Goal: Complete application form

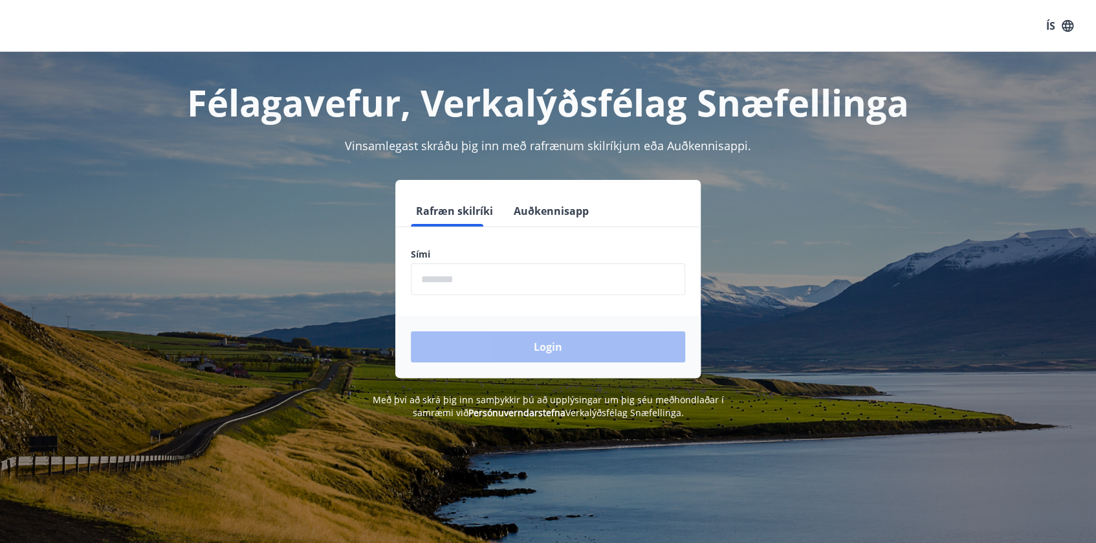
click at [459, 283] on input "phone" at bounding box center [548, 279] width 274 height 32
type input "********"
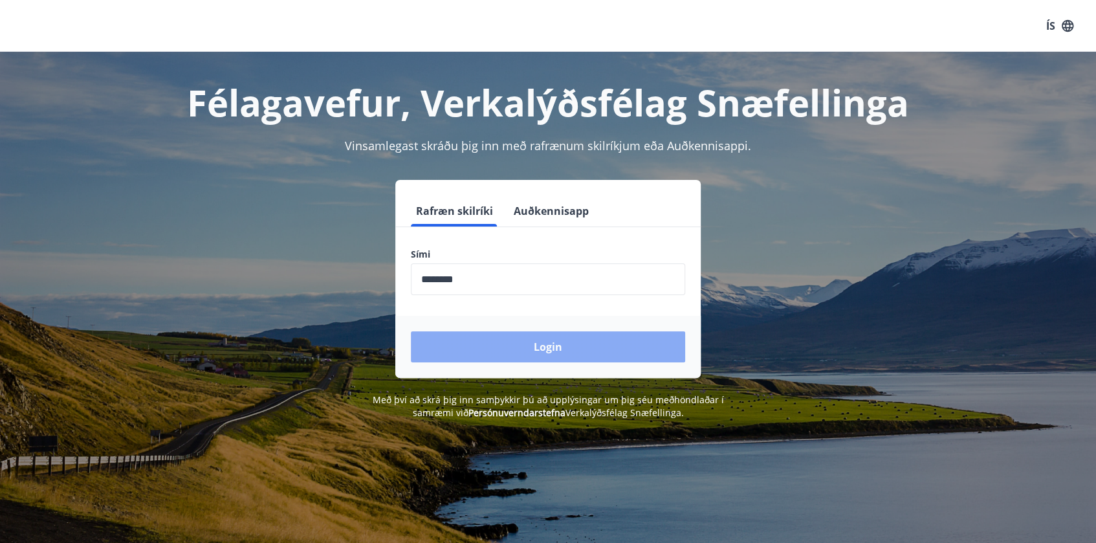
click at [529, 344] on button "Login" at bounding box center [548, 346] width 274 height 31
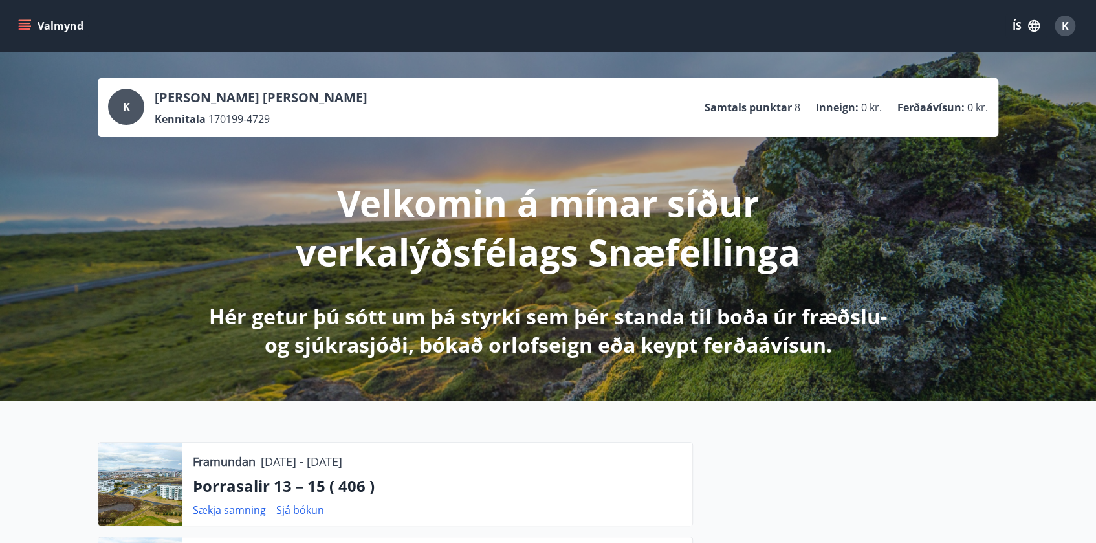
click at [1022, 24] on button "ÍS" at bounding box center [1026, 25] width 41 height 23
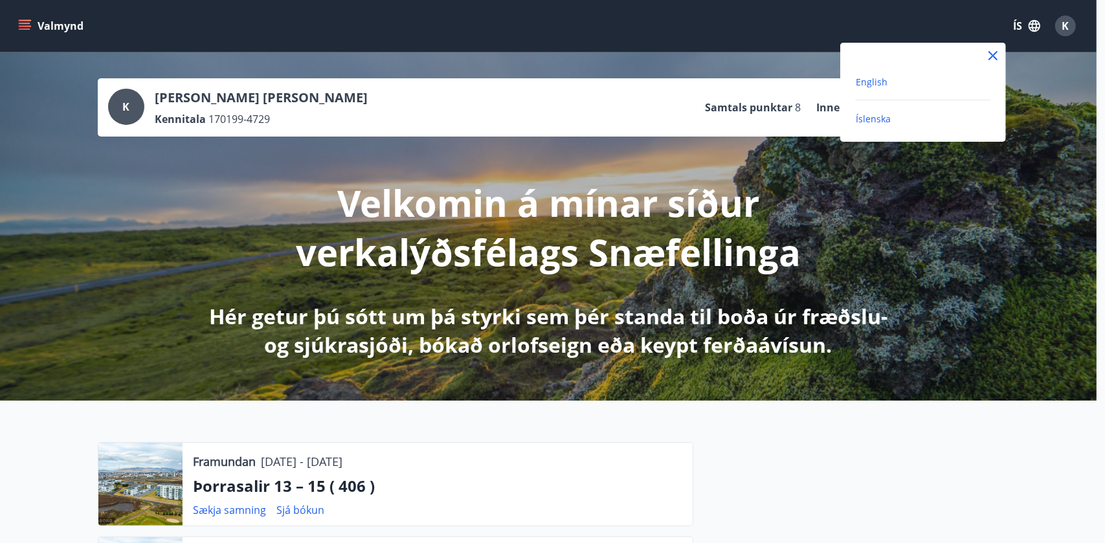
click at [867, 85] on span "English" at bounding box center [871, 82] width 32 height 12
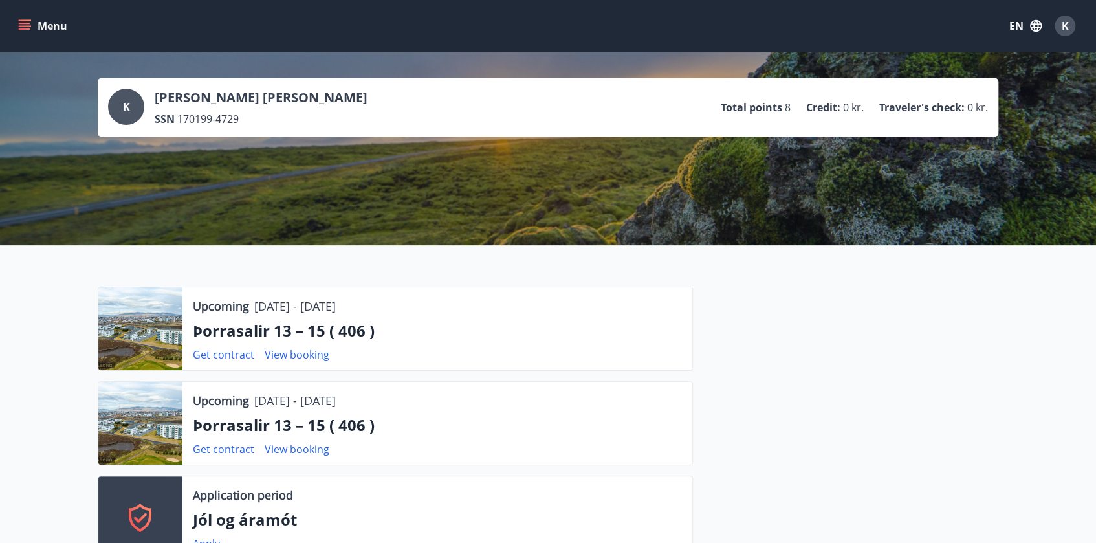
click at [27, 28] on icon "menu" at bounding box center [24, 25] width 13 height 13
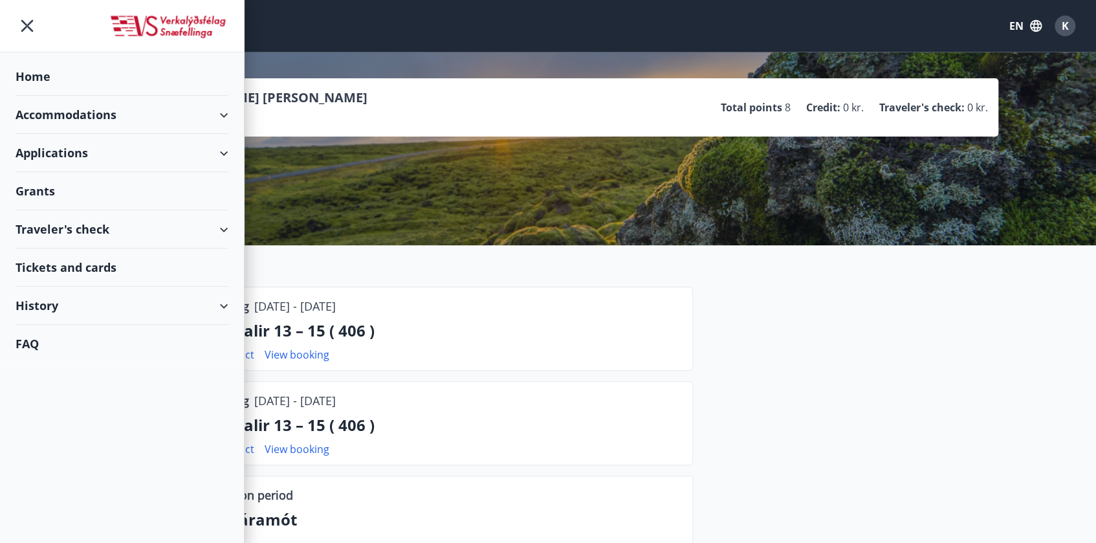
click at [77, 191] on div "Grants" at bounding box center [122, 191] width 213 height 38
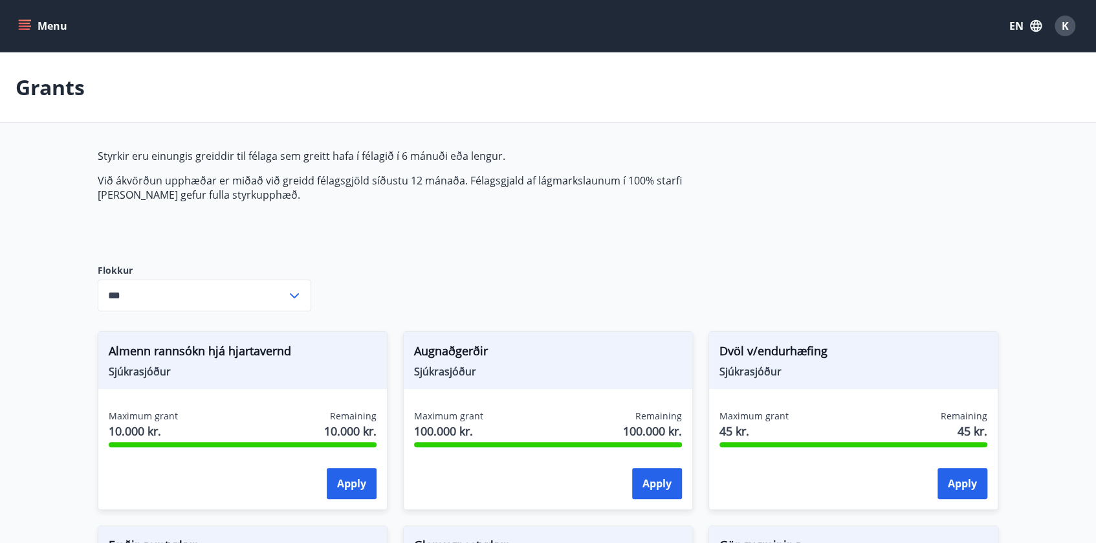
type input "***"
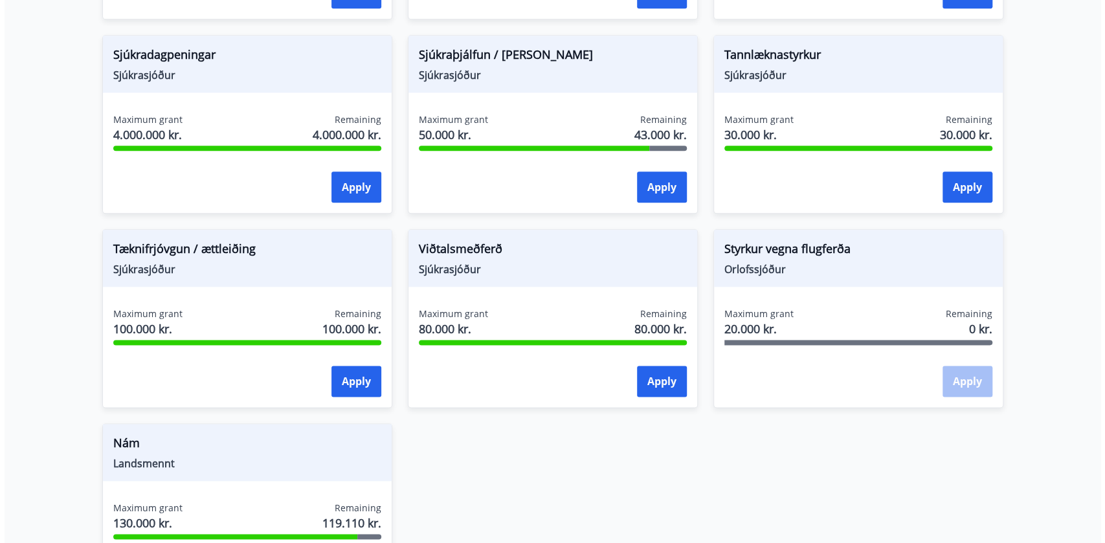
scroll to position [826, 0]
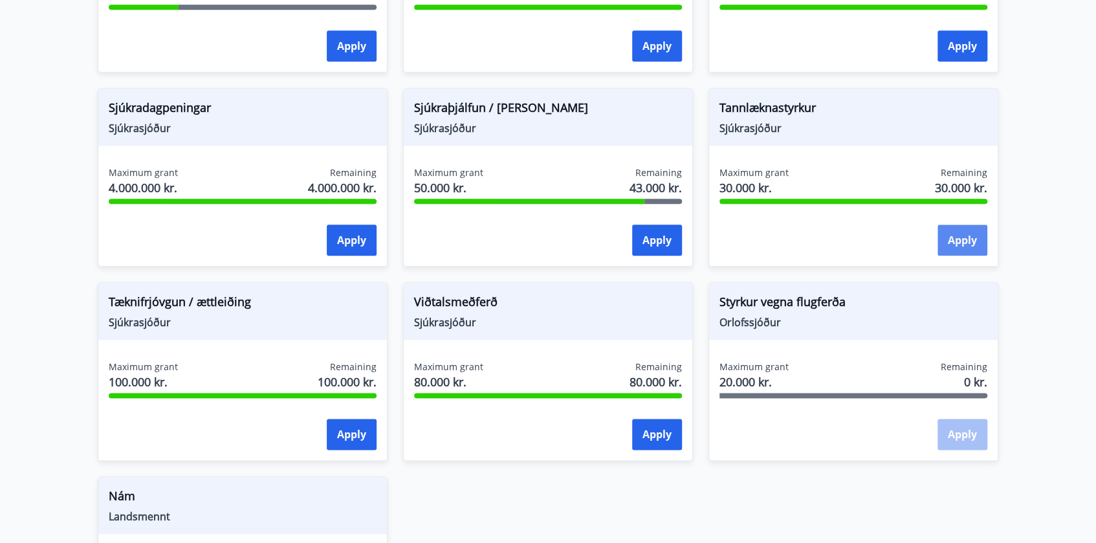
click at [948, 237] on button "Apply" at bounding box center [963, 240] width 50 height 31
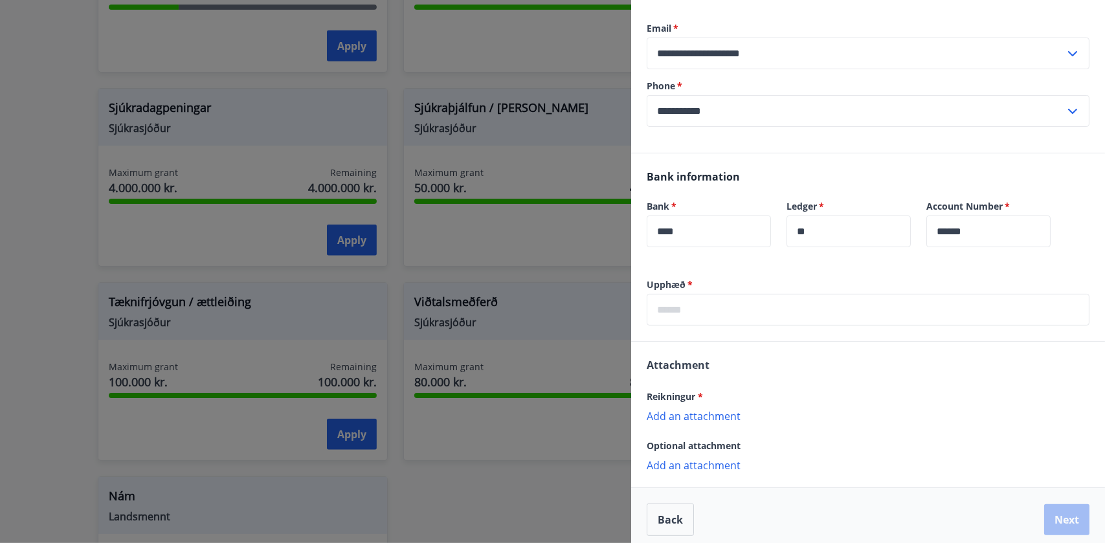
scroll to position [179, 0]
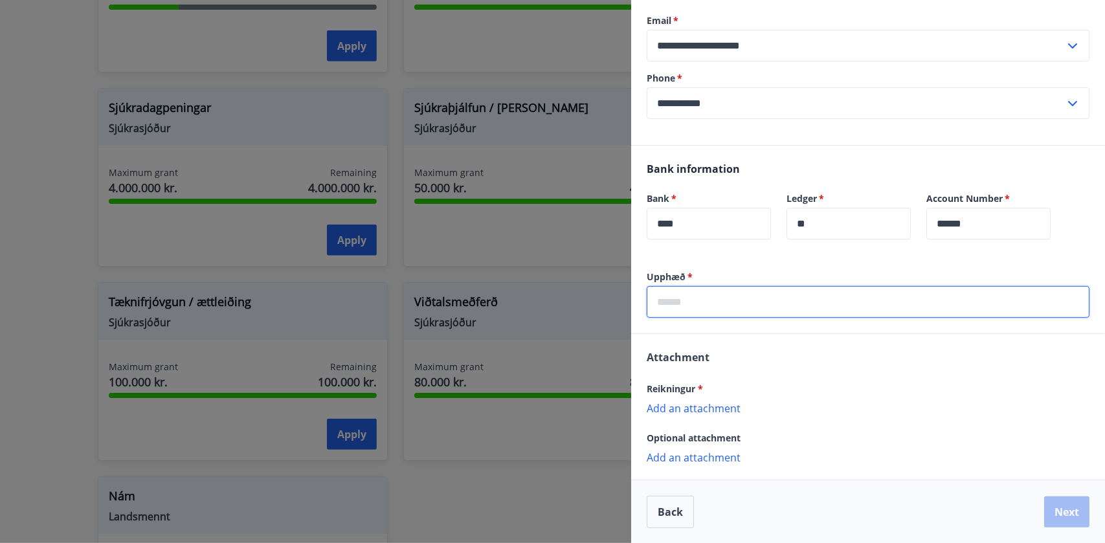
click at [718, 310] on input "text" at bounding box center [867, 302] width 443 height 32
type input "*****"
click at [725, 351] on div "Attachment Reikningur * Add an attachment Attachment is required! Optional atta…" at bounding box center [868, 413] width 474 height 158
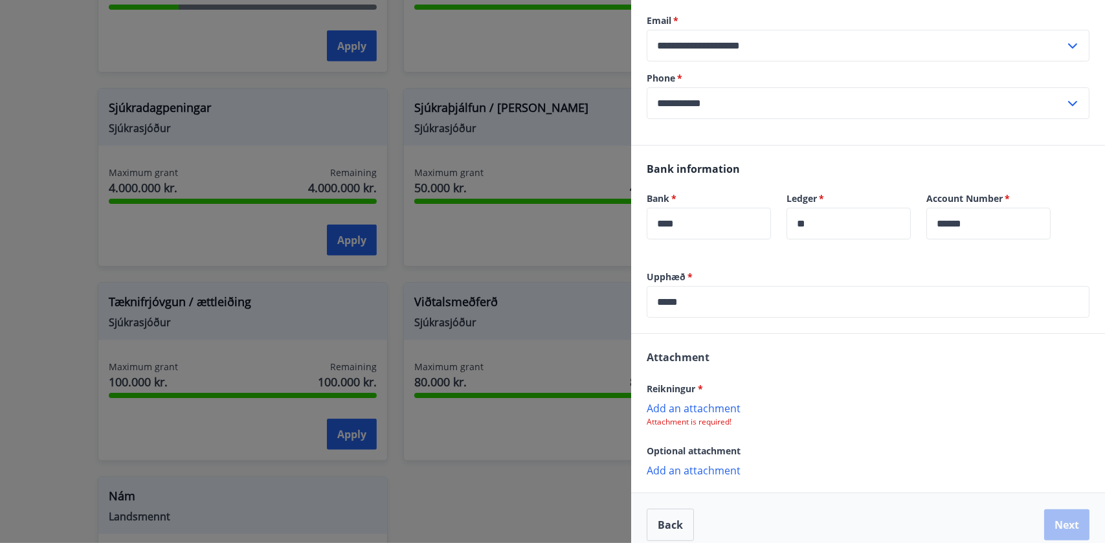
click at [716, 412] on p "Add an attachment" at bounding box center [867, 407] width 443 height 13
click at [722, 470] on p "Add an attachment" at bounding box center [867, 471] width 443 height 13
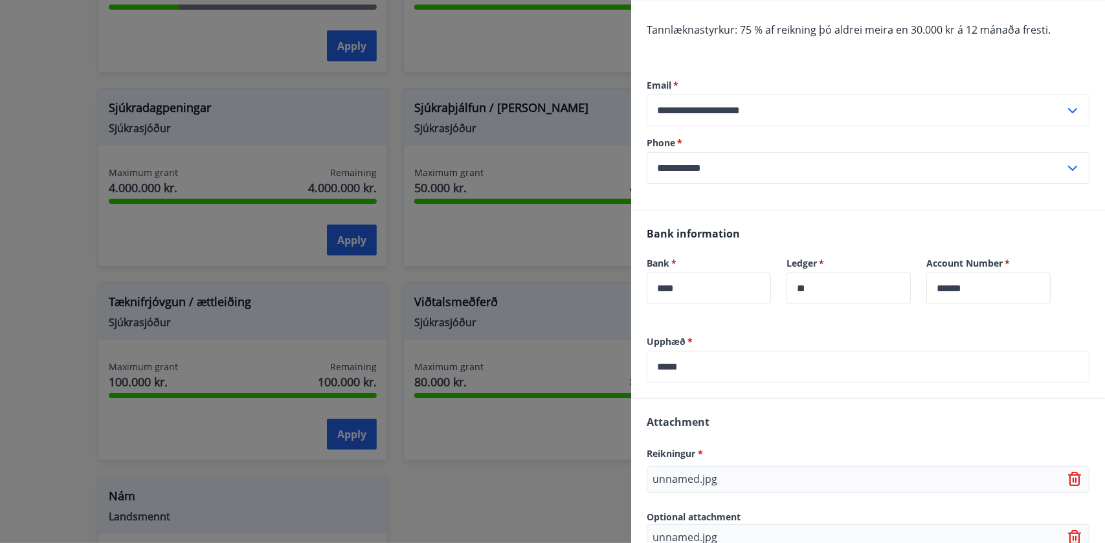
scroll to position [220, 0]
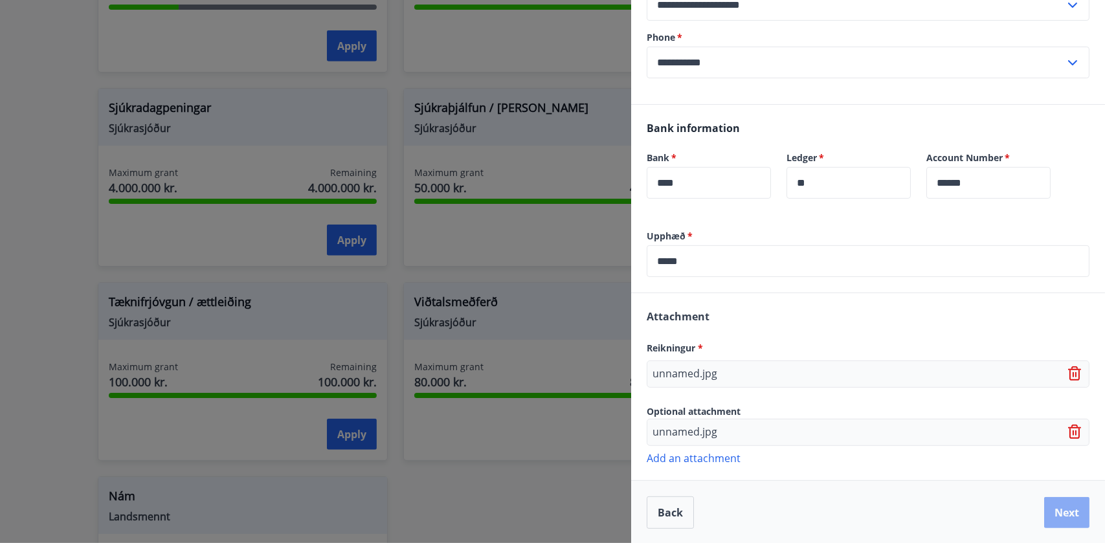
click at [1061, 509] on button "Next" at bounding box center [1066, 512] width 45 height 31
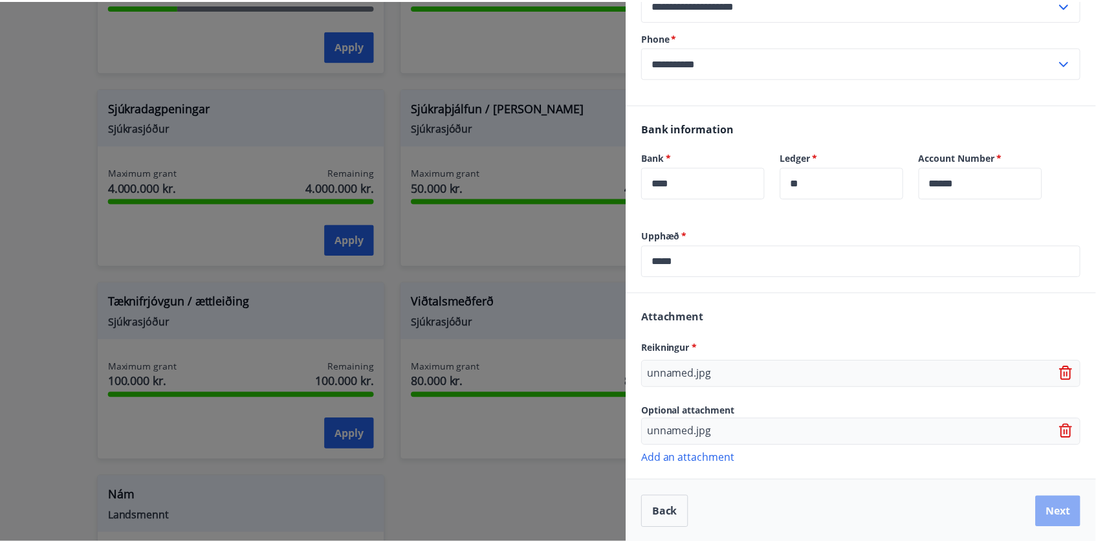
scroll to position [0, 0]
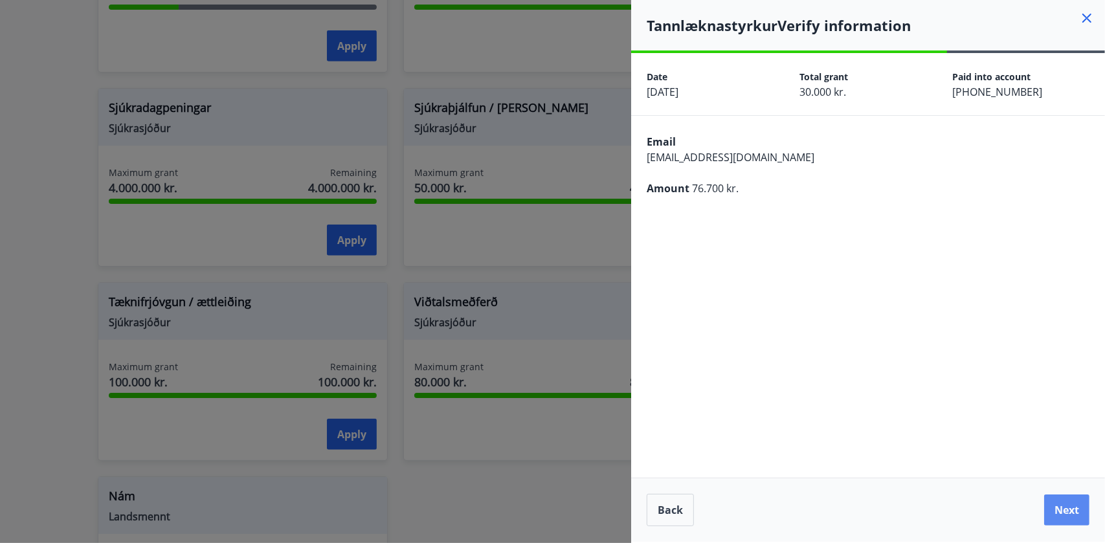
click at [1071, 508] on button "Next" at bounding box center [1066, 509] width 45 height 31
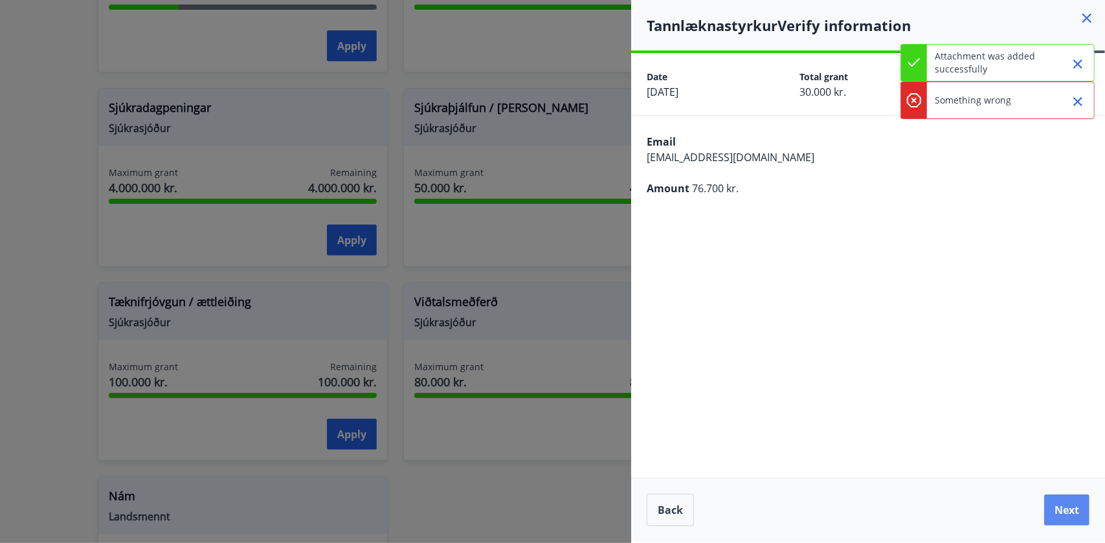
click at [1061, 513] on button "Next" at bounding box center [1066, 509] width 45 height 31
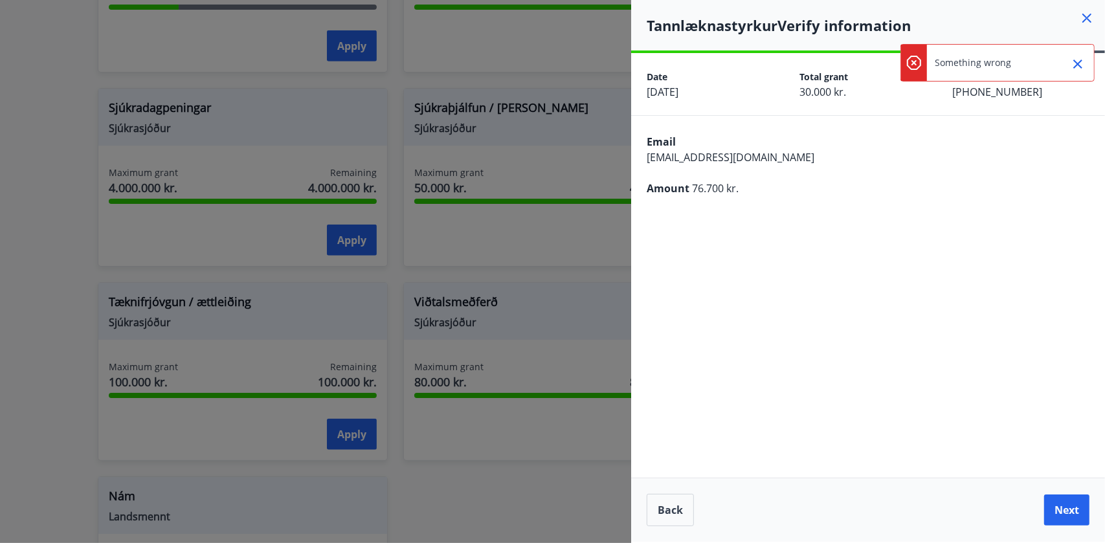
click at [1081, 63] on icon "Close" at bounding box center [1078, 64] width 16 height 16
click at [1083, 25] on icon at bounding box center [1087, 18] width 16 height 16
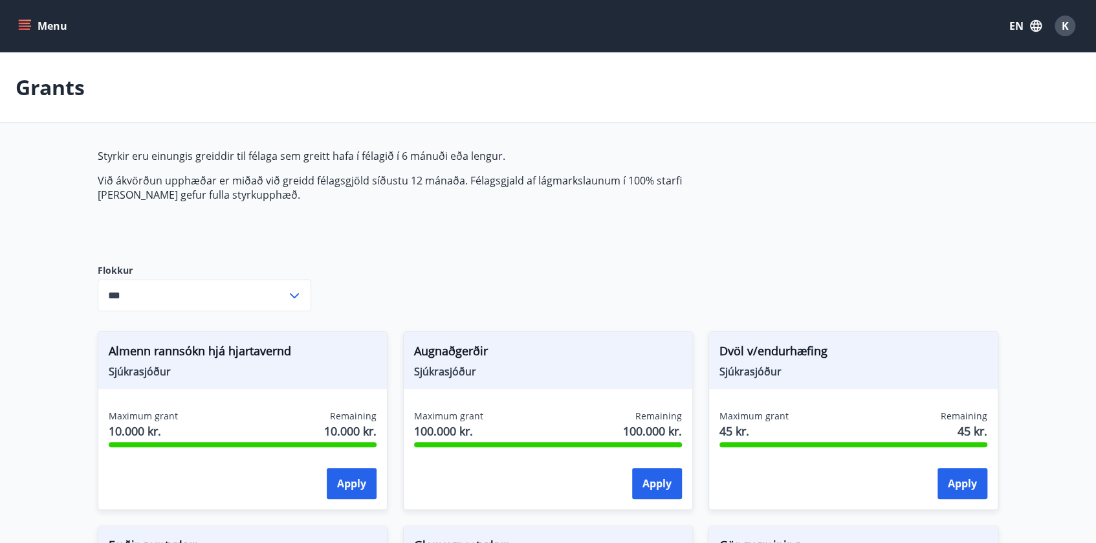
click at [25, 25] on icon "menu" at bounding box center [24, 25] width 13 height 13
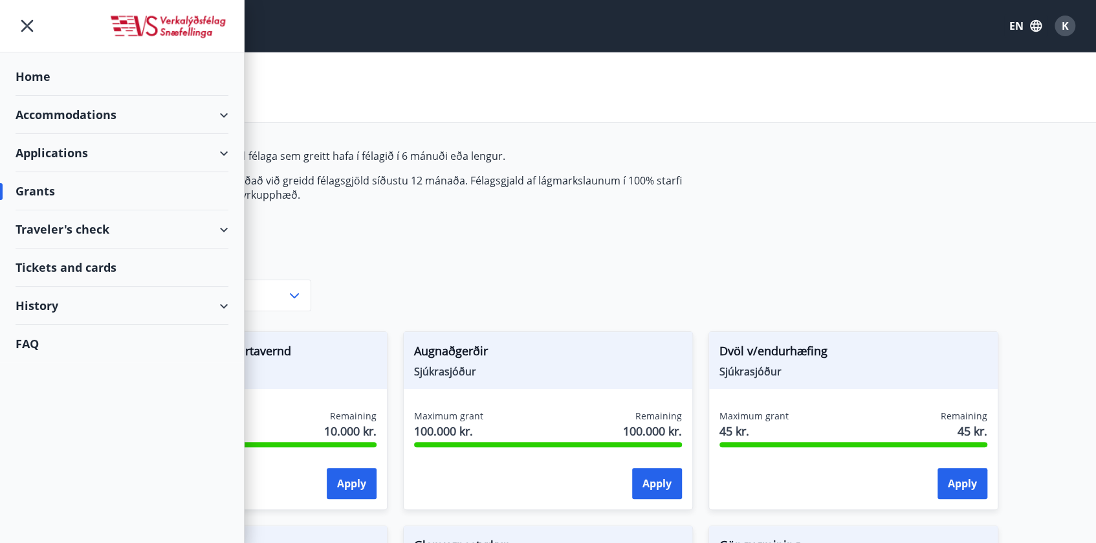
click at [47, 74] on div "Home" at bounding box center [122, 77] width 213 height 38
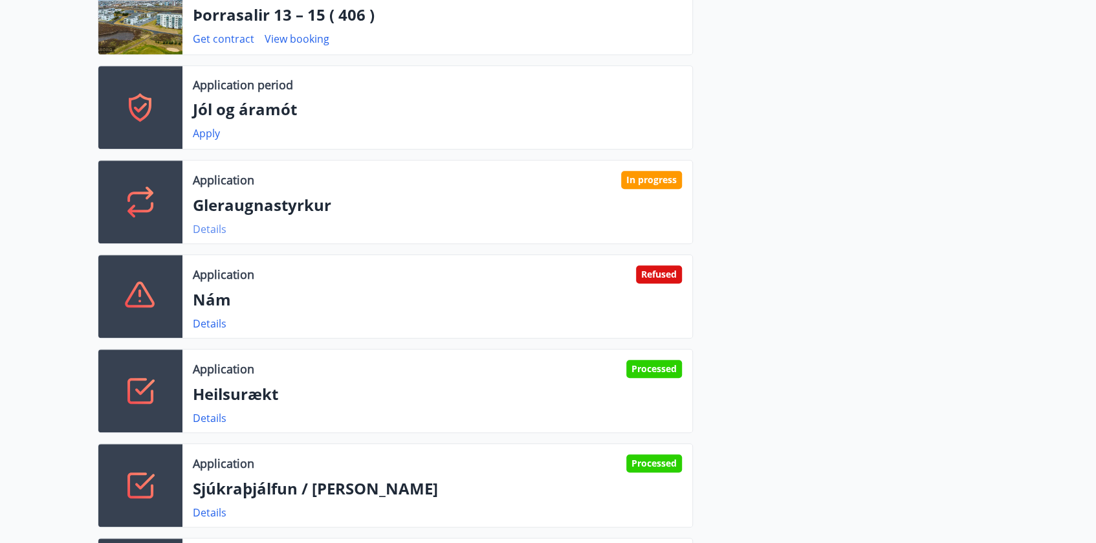
scroll to position [412, 0]
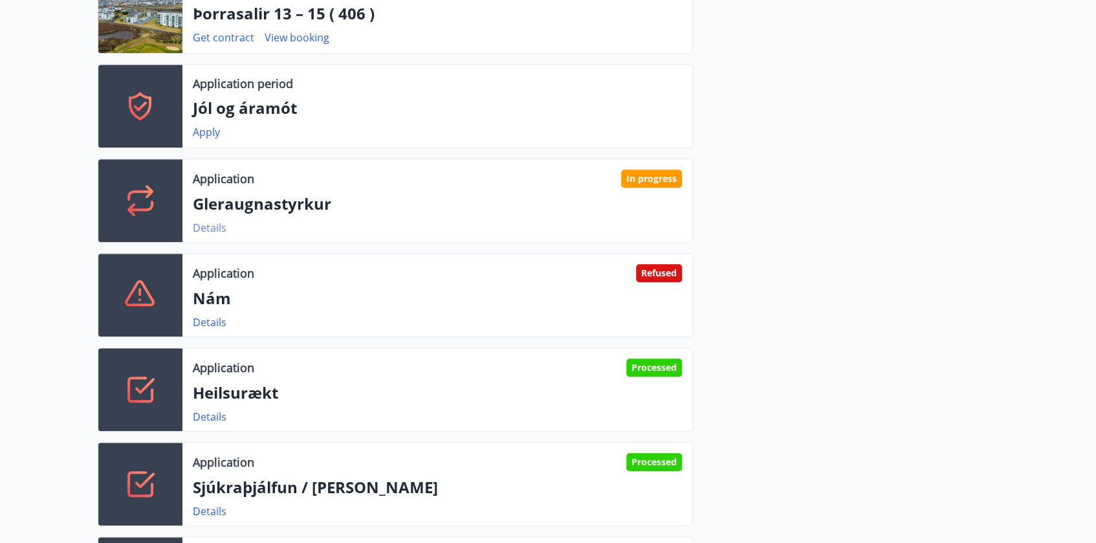
click at [204, 221] on link "Details" at bounding box center [210, 228] width 34 height 14
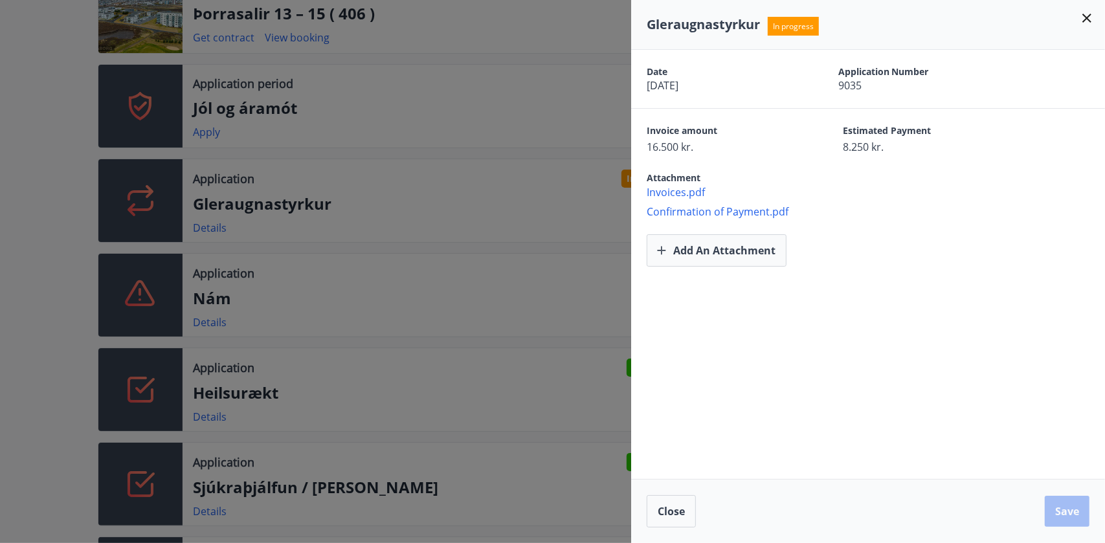
click at [1091, 19] on icon at bounding box center [1087, 18] width 16 height 16
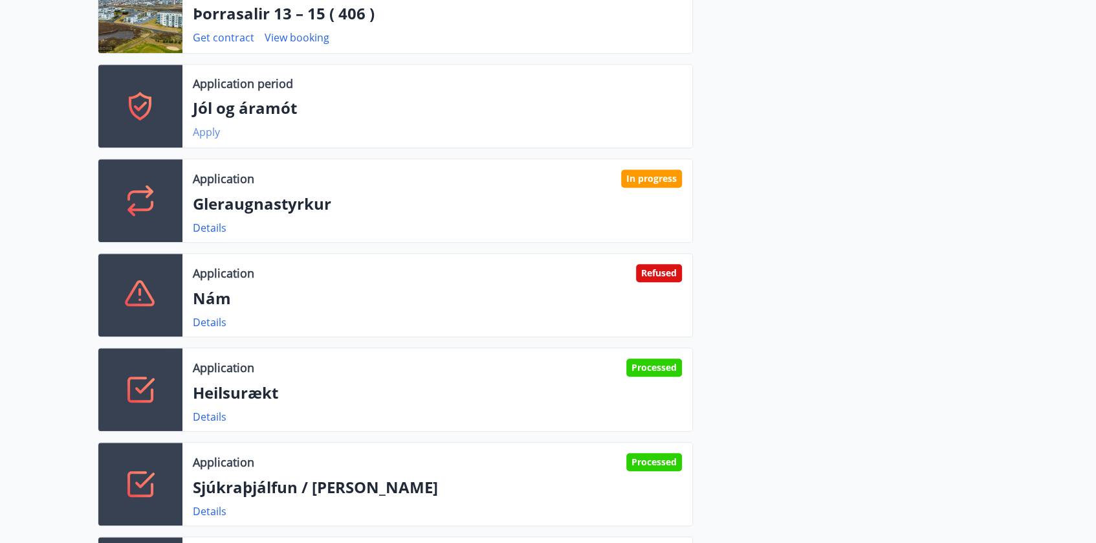
click at [208, 133] on link "Apply" at bounding box center [206, 132] width 27 height 14
